Goal: Check status: Check status

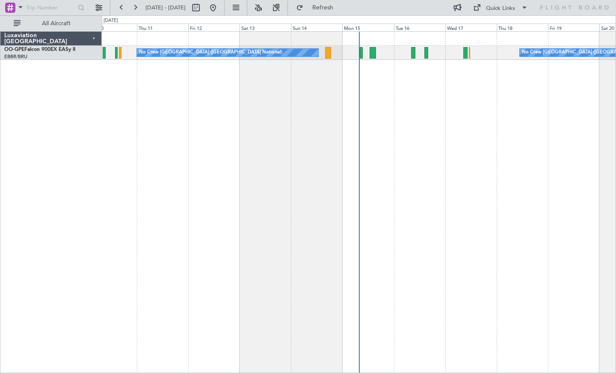
click at [414, 67] on div "Planned Maint [GEOGRAPHIC_DATA] ([GEOGRAPHIC_DATA] National) No Crew [GEOGRAPHI…" at bounding box center [359, 202] width 514 height 342
drag, startPoint x: 181, startPoint y: 12, endPoint x: 121, endPoint y: 5, distance: 60.8
click at [121, 5] on div "[DATE] - [DATE]" at bounding box center [167, 8] width 105 height 14
click at [121, 5] on button at bounding box center [122, 8] width 14 height 14
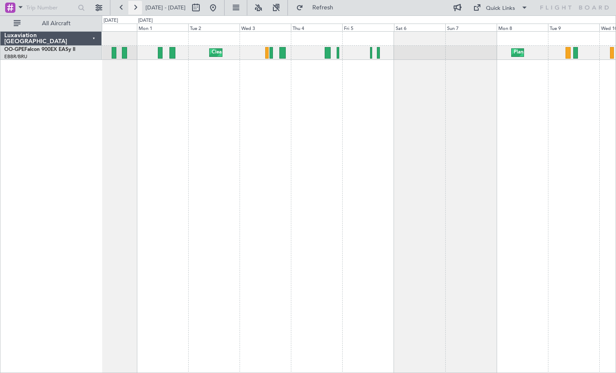
click at [140, 9] on button at bounding box center [135, 8] width 14 height 14
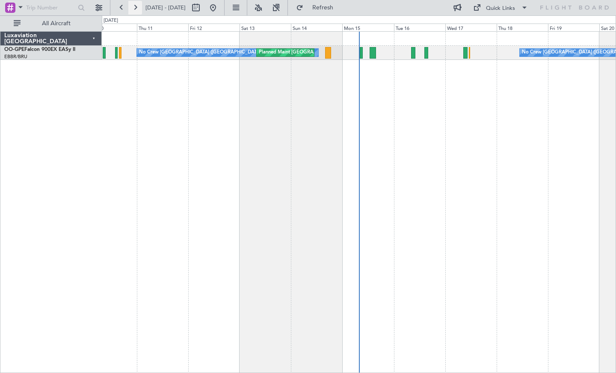
click at [136, 9] on button at bounding box center [135, 8] width 14 height 14
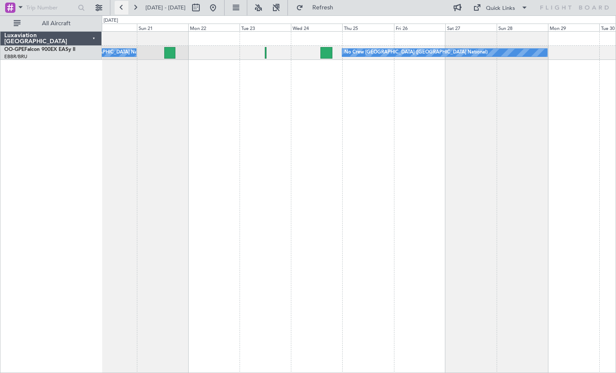
click at [122, 8] on button at bounding box center [122, 8] width 14 height 14
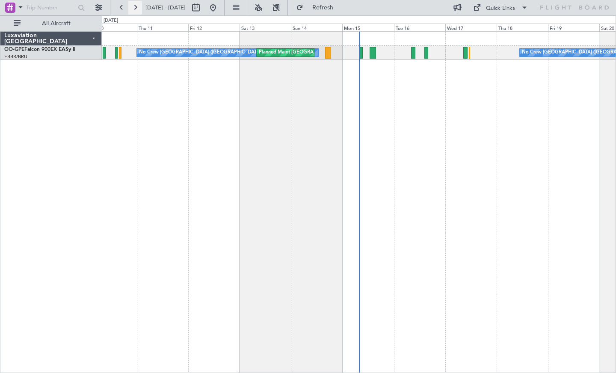
click at [140, 6] on button at bounding box center [135, 8] width 14 height 14
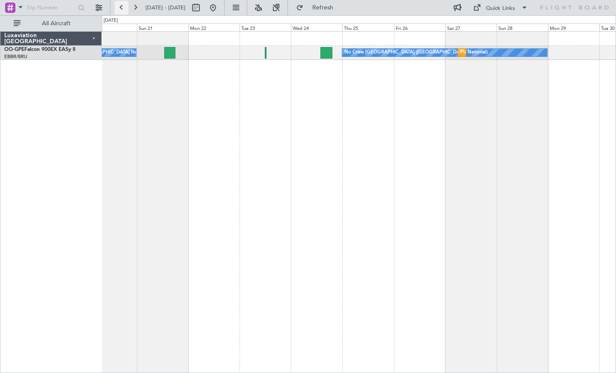
click at [123, 9] on button at bounding box center [122, 8] width 14 height 14
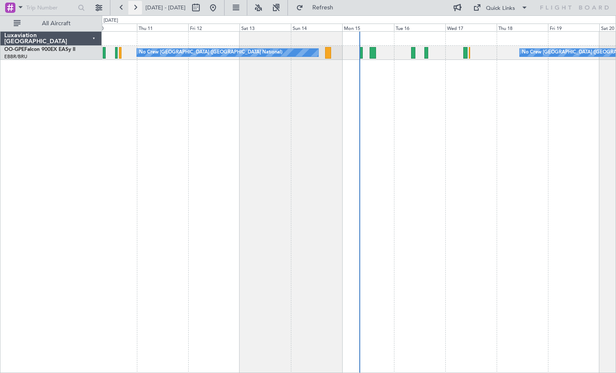
click at [133, 9] on button at bounding box center [135, 8] width 14 height 14
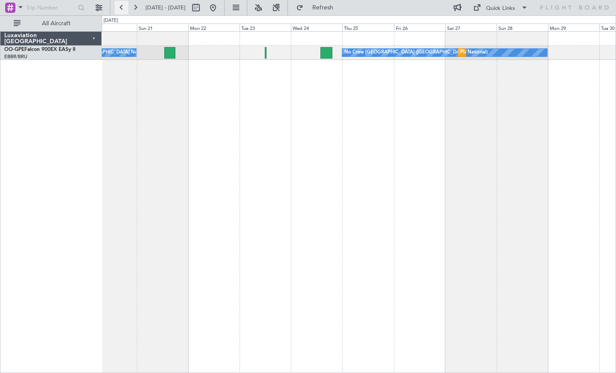
click at [123, 7] on button at bounding box center [122, 8] width 14 height 14
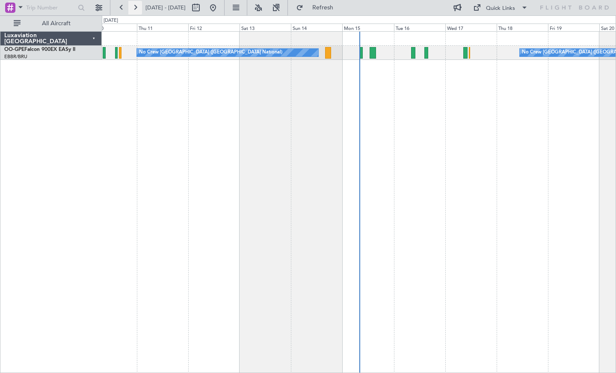
click at [137, 4] on button at bounding box center [135, 8] width 14 height 14
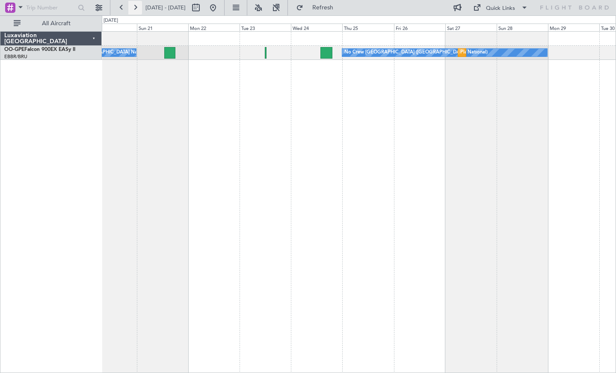
click at [134, 7] on button at bounding box center [135, 8] width 14 height 14
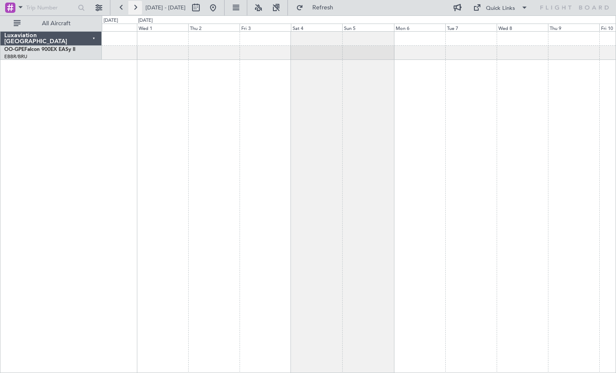
click at [136, 6] on button at bounding box center [135, 8] width 14 height 14
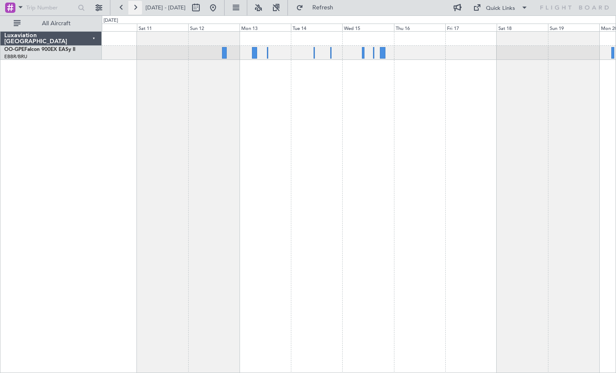
click at [135, 8] on button at bounding box center [135, 8] width 14 height 14
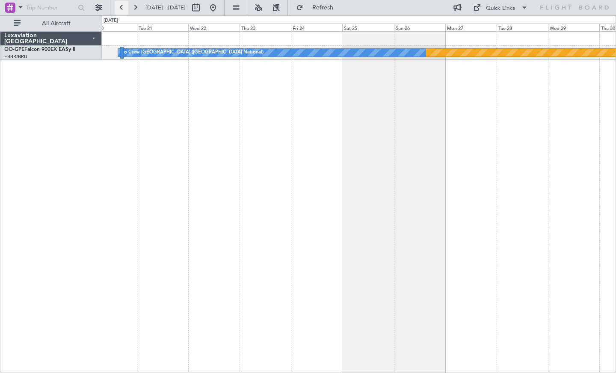
click at [123, 5] on button at bounding box center [122, 8] width 14 height 14
